Goal: Transaction & Acquisition: Purchase product/service

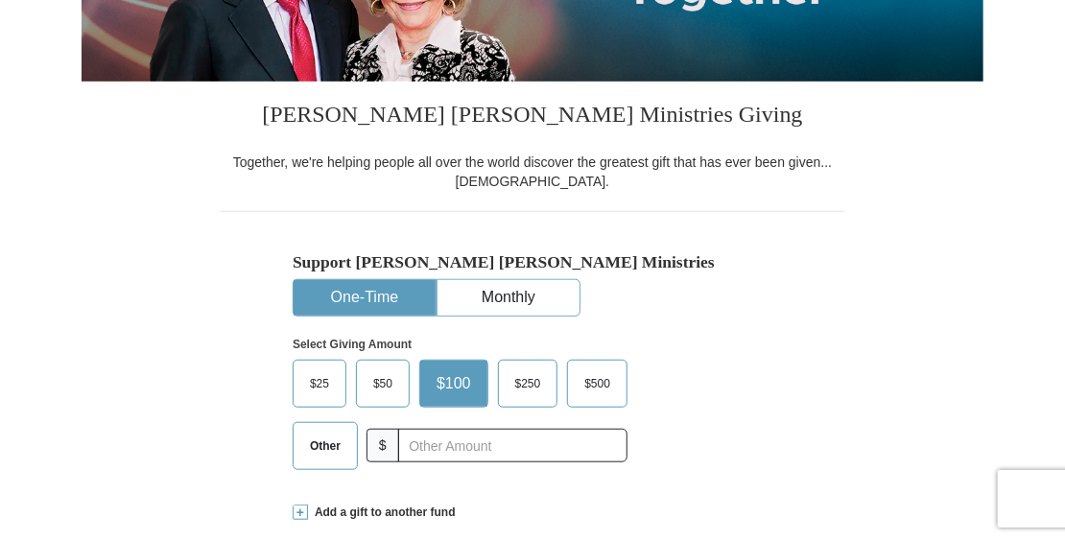
scroll to position [384, 0]
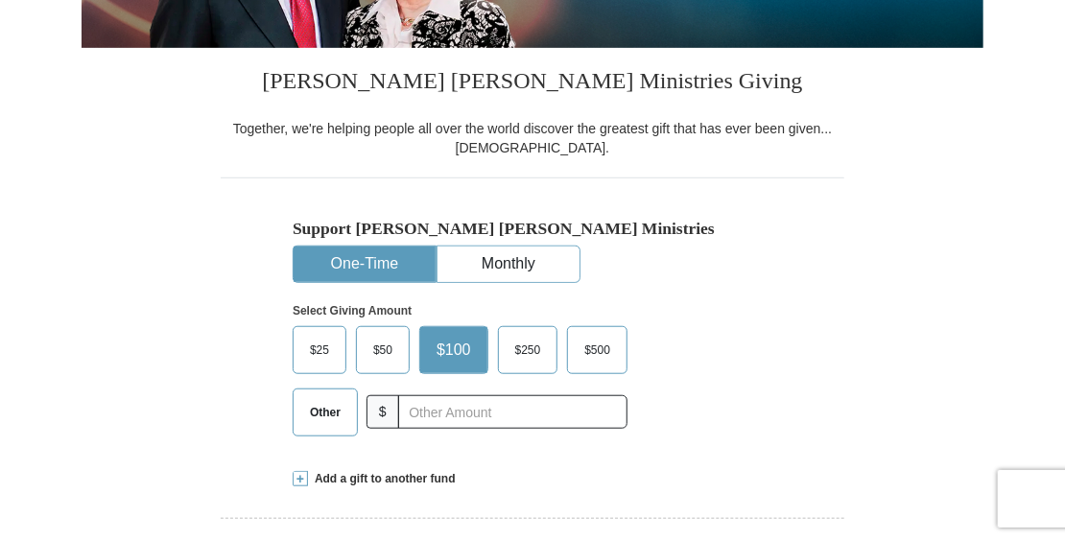
click at [341, 413] on span "Other" at bounding box center [325, 412] width 50 height 29
click at [0, 0] on input "Other" at bounding box center [0, 0] width 0 height 0
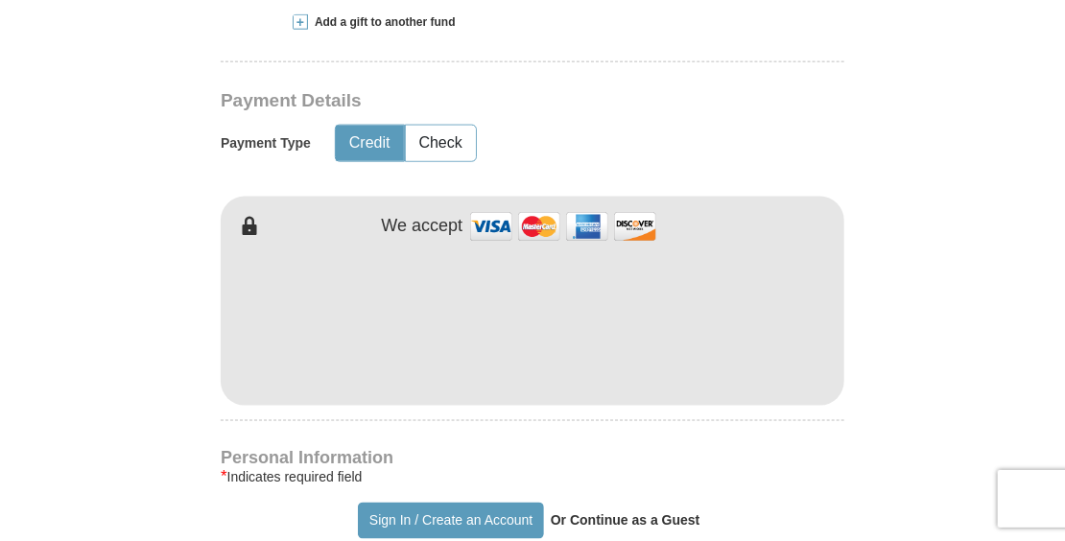
scroll to position [959, 0]
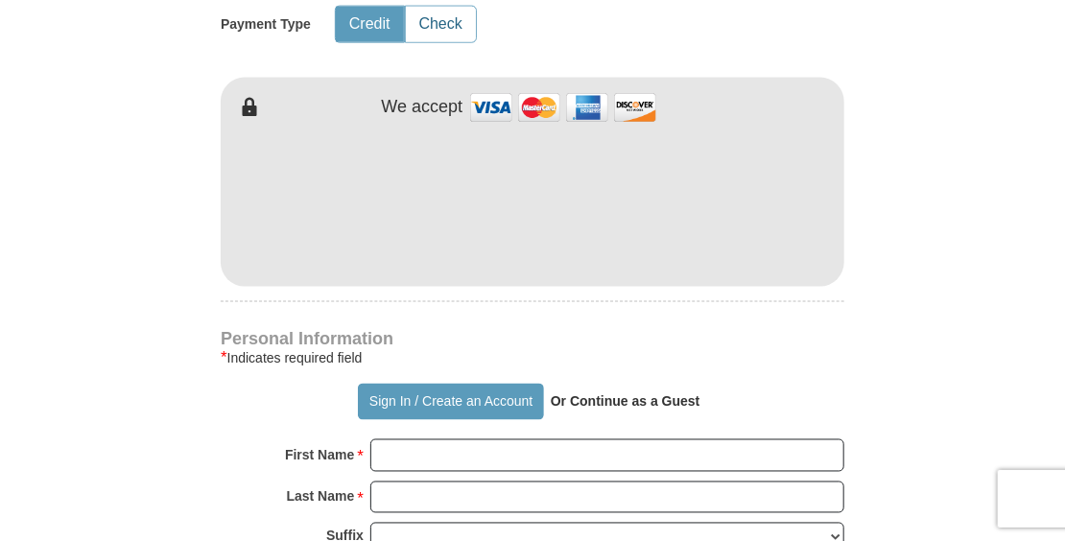
type input "30.00"
click at [446, 28] on button "Check" at bounding box center [441, 24] width 70 height 35
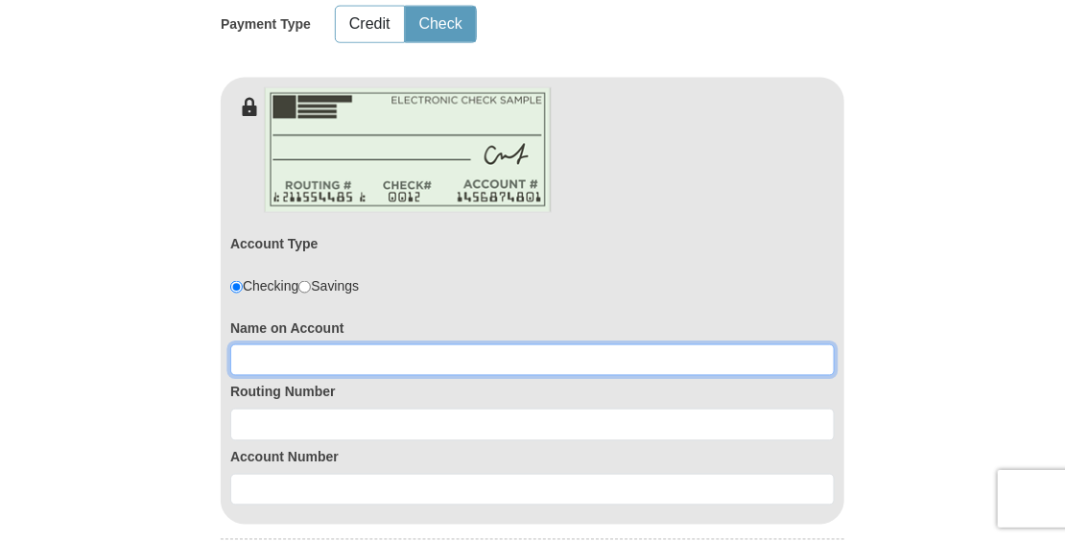
click at [313, 357] on input at bounding box center [532, 360] width 604 height 33
type input "[PERSON_NAME]"
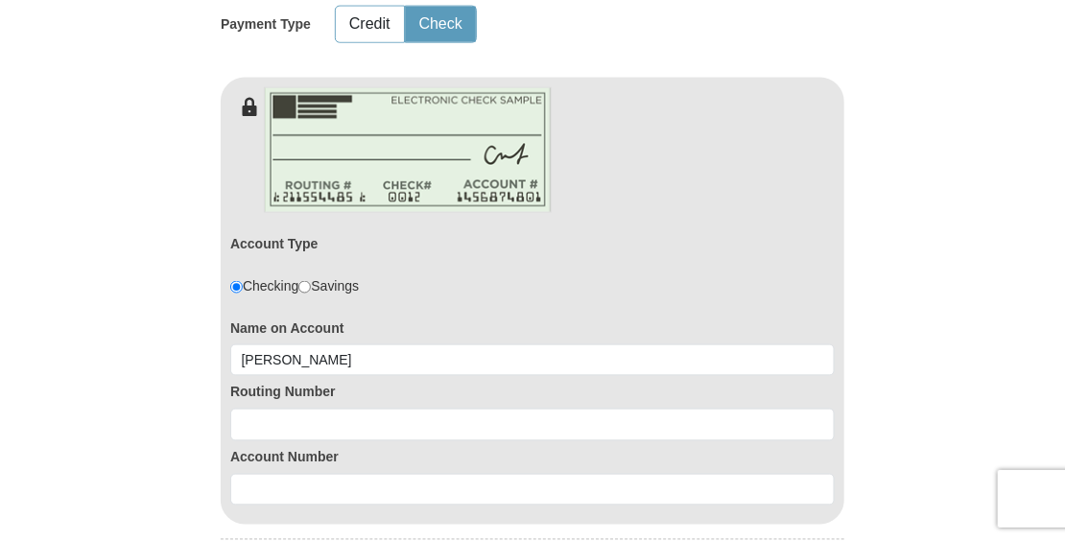
type input "Terri"
type input "Burdick"
type input "Richland"
type input "65556"
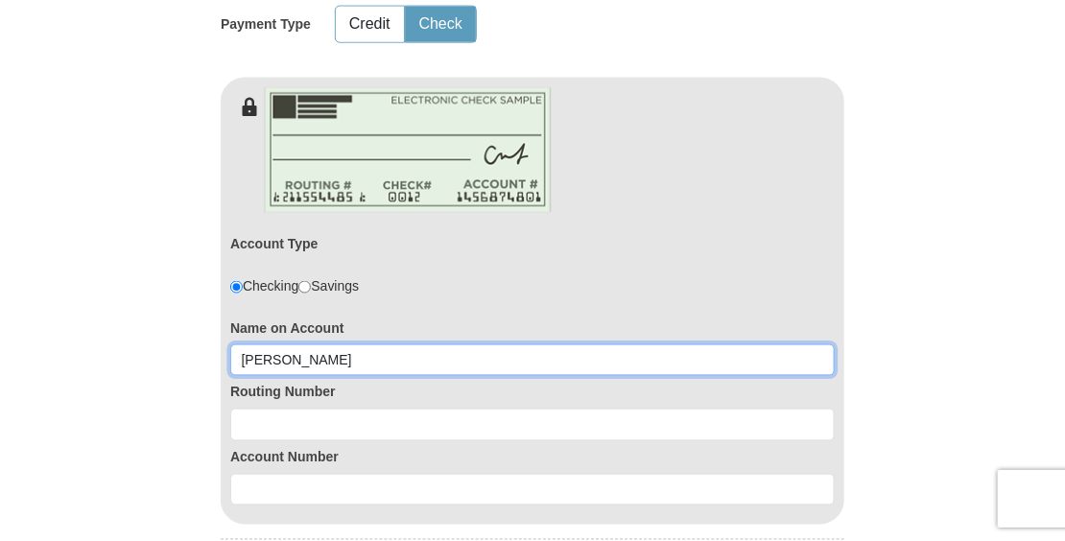
type input "Terri Burdidck"
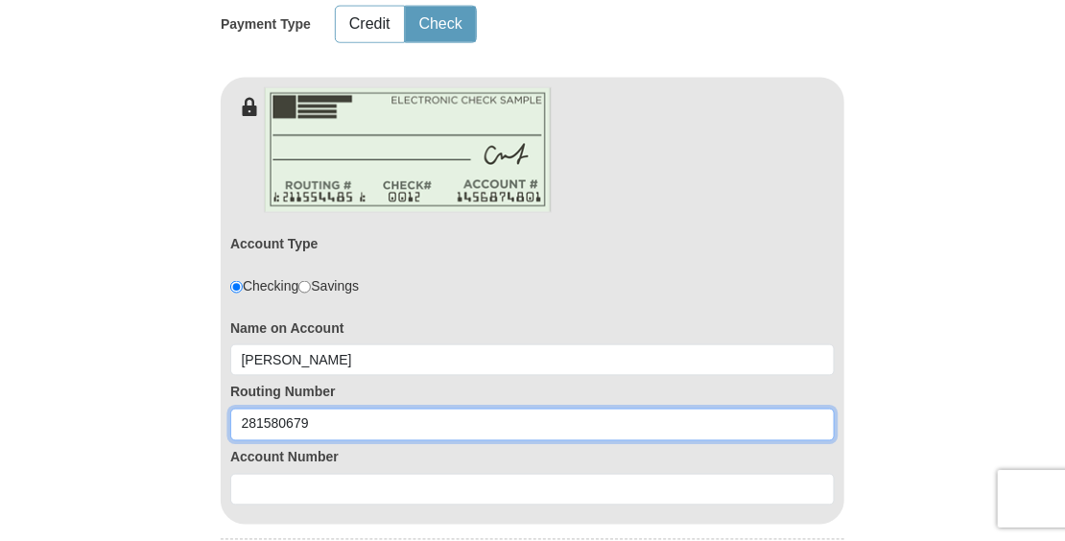
type input "281580679"
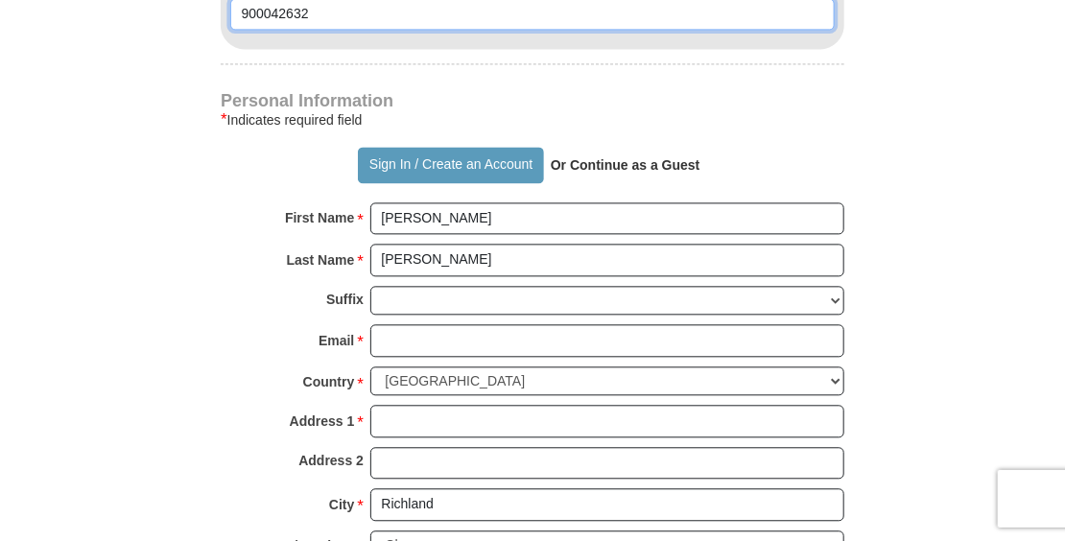
scroll to position [1535, 0]
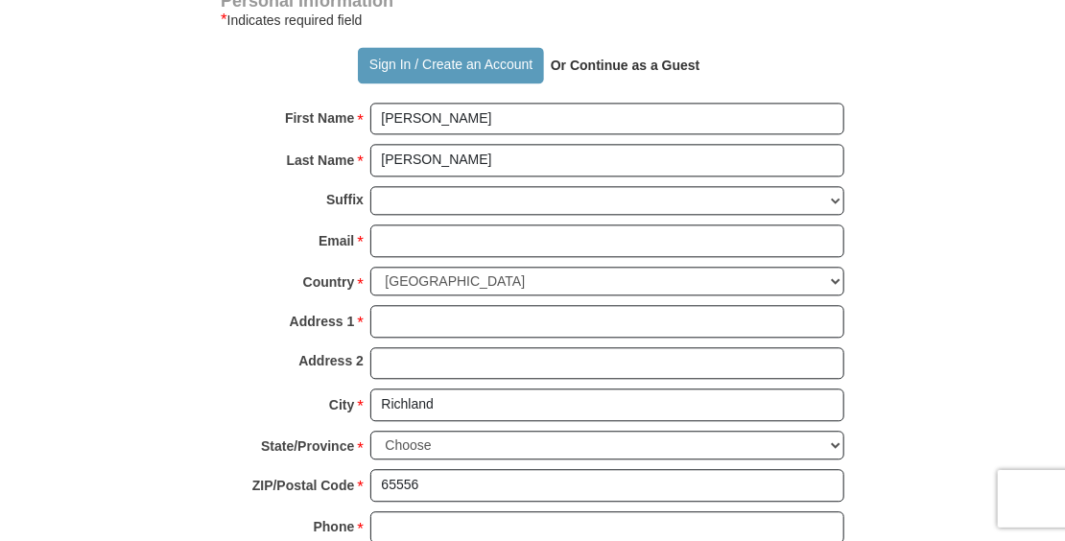
type input "900042632"
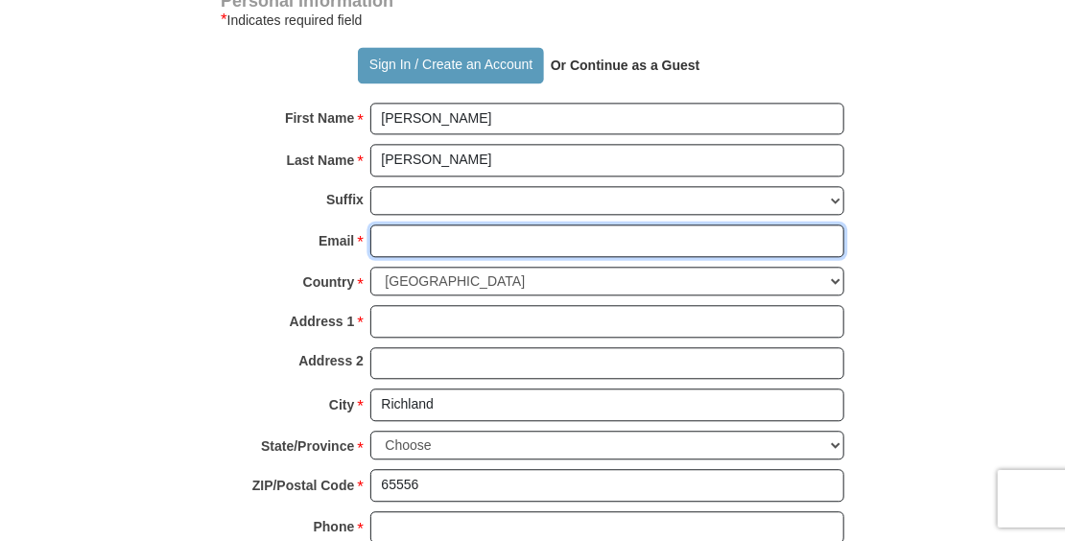
click at [510, 232] on input "Email *" at bounding box center [607, 240] width 474 height 33
type input "ts7burd1q@gmail.com"
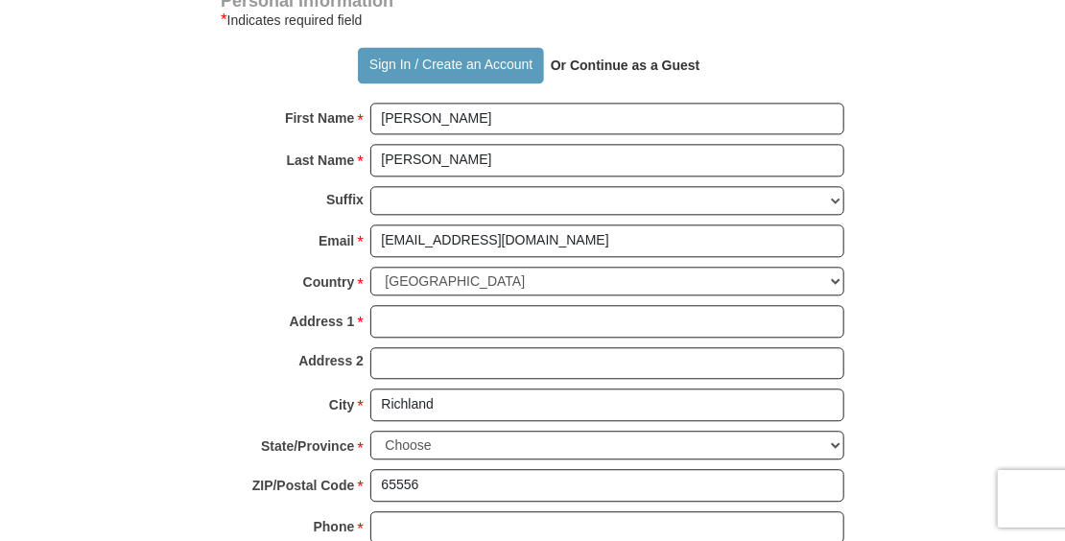
type input "302 National Avenue"
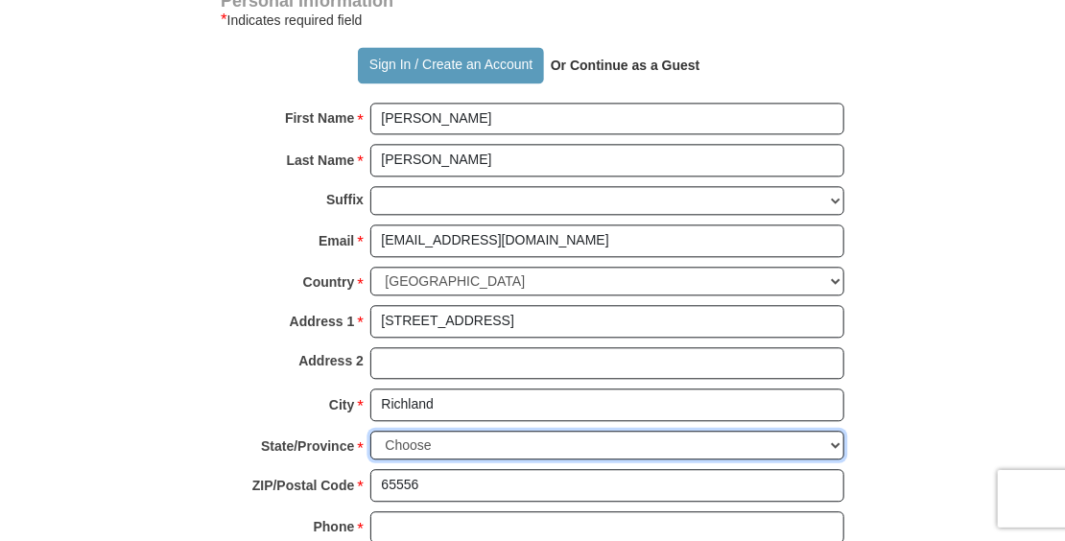
select select "MO"
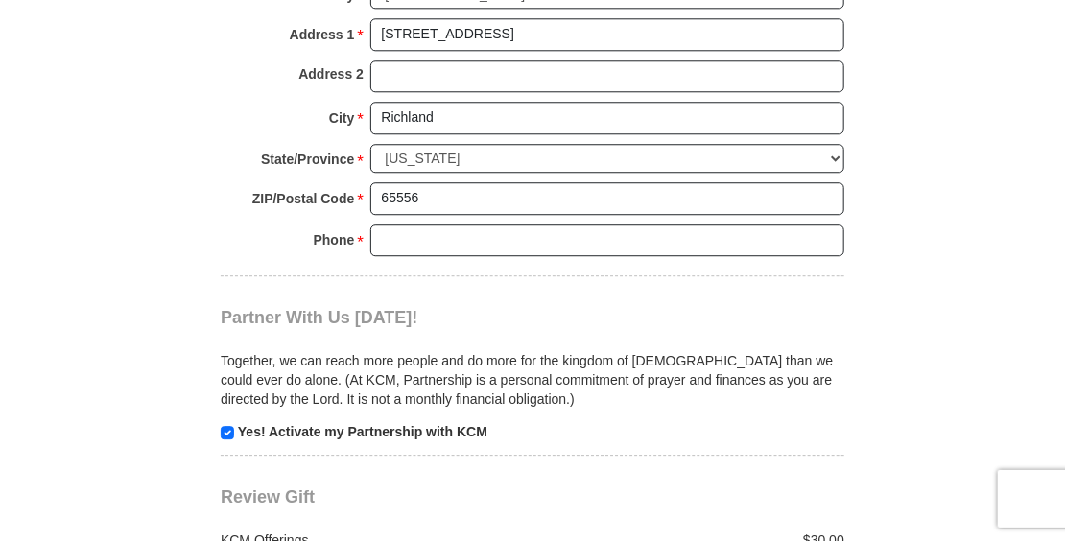
scroll to position [1823, 0]
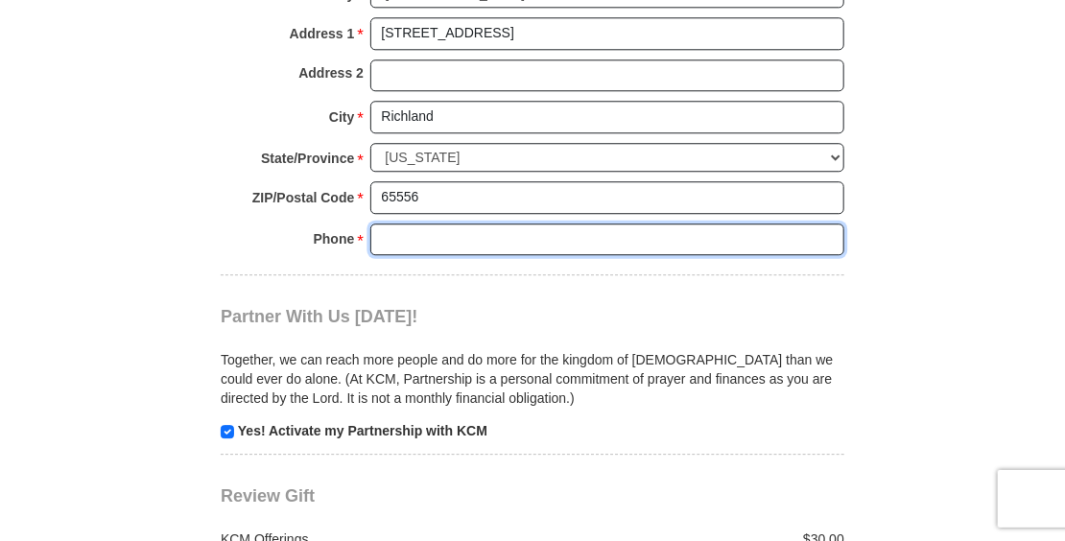
click at [479, 228] on input "Phone * *" at bounding box center [607, 240] width 474 height 33
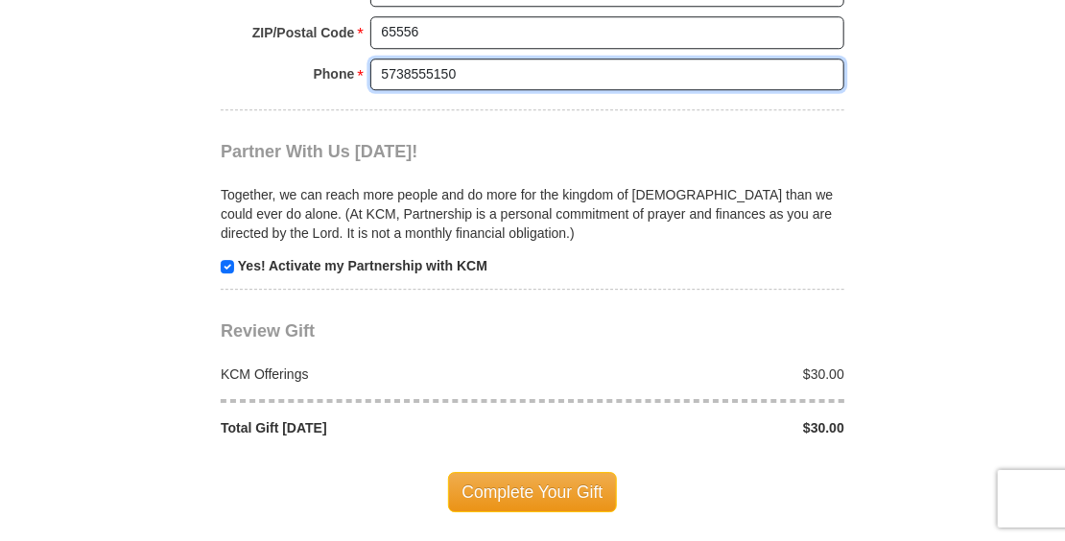
scroll to position [2015, 0]
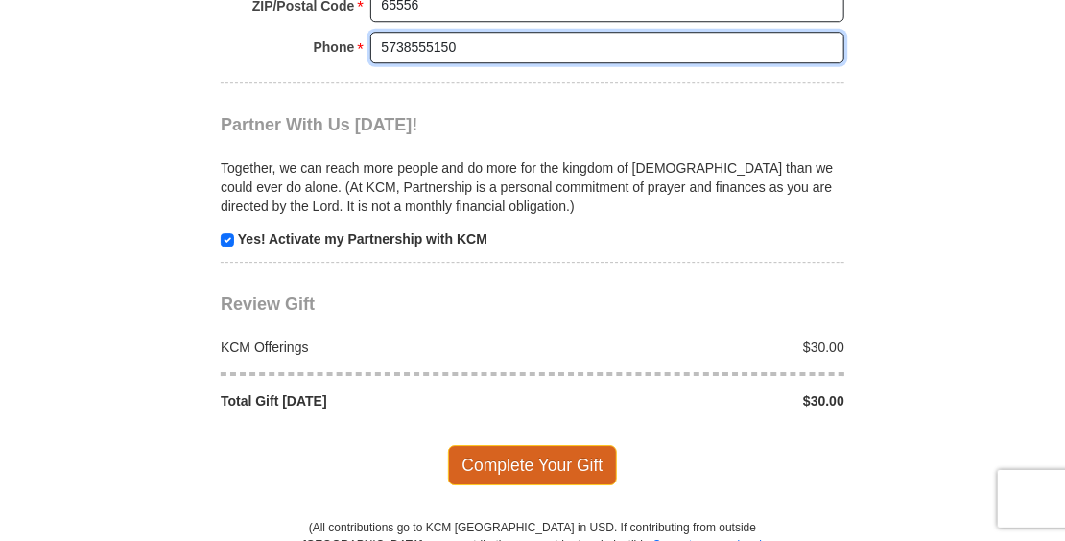
type input "5738555150"
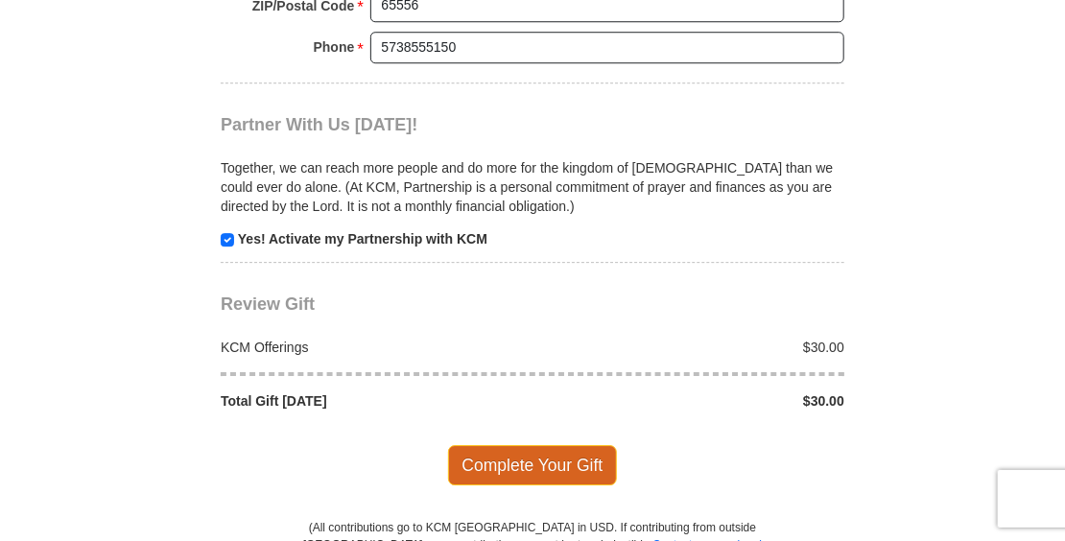
click at [558, 455] on span "Complete Your Gift" at bounding box center [533, 465] width 170 height 40
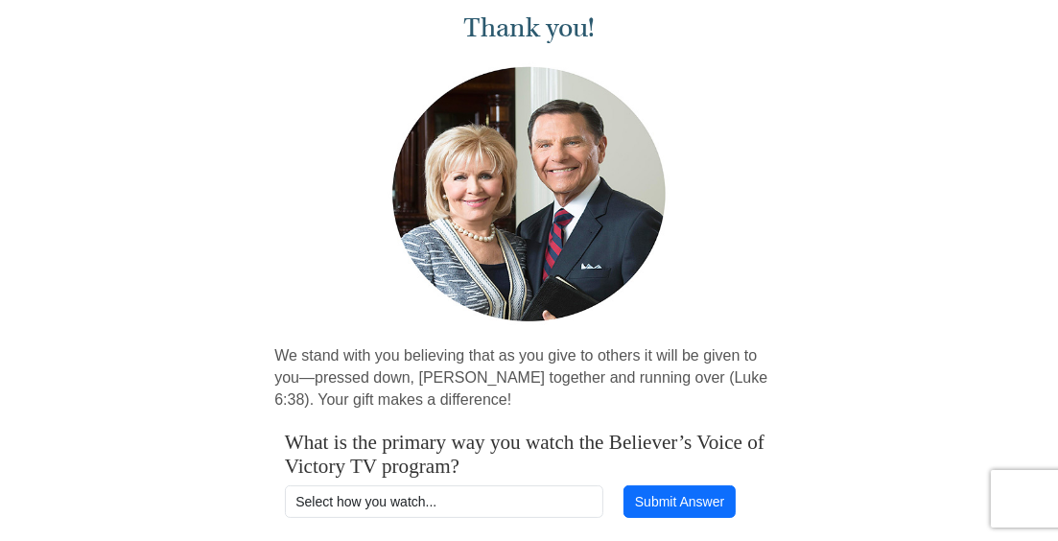
scroll to position [192, 0]
